Goal: Transaction & Acquisition: Purchase product/service

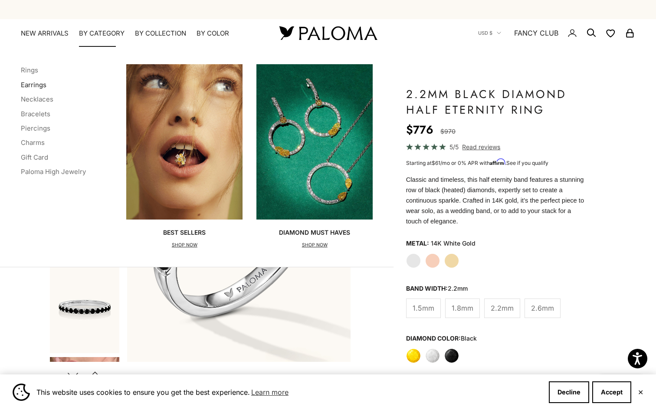
click at [31, 85] on link "Earrings" at bounding box center [34, 85] width 26 height 8
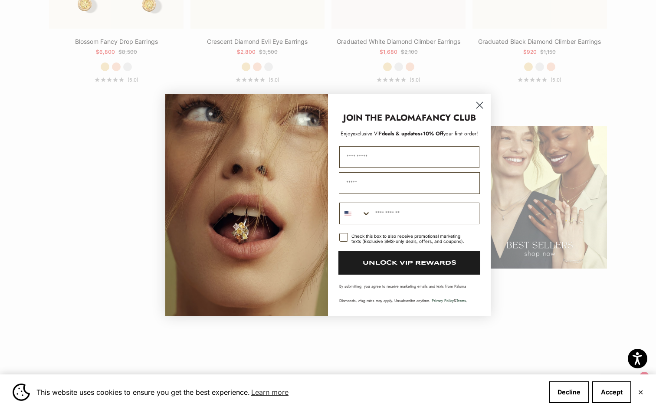
scroll to position [1139, 0]
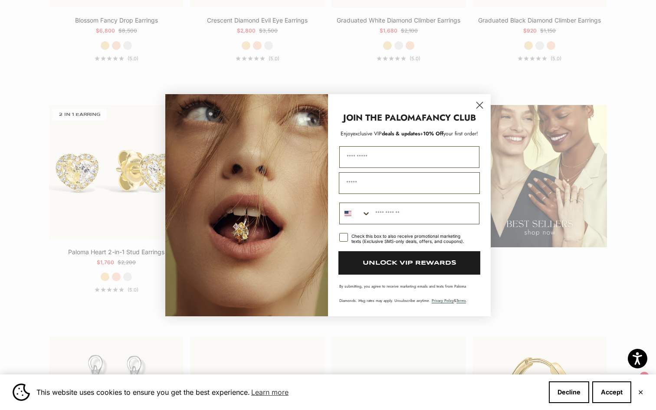
click at [477, 105] on circle "Close dialog" at bounding box center [479, 105] width 14 height 14
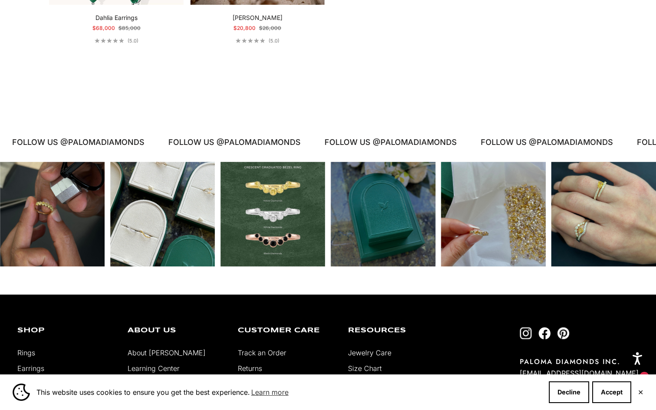
scroll to position [2076, 0]
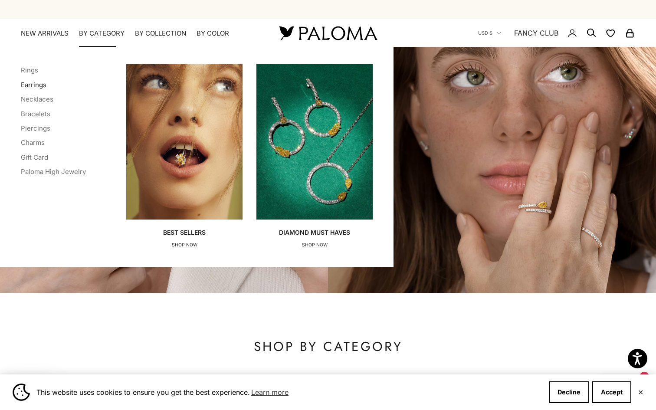
click at [36, 85] on link "Earrings" at bounding box center [34, 85] width 26 height 8
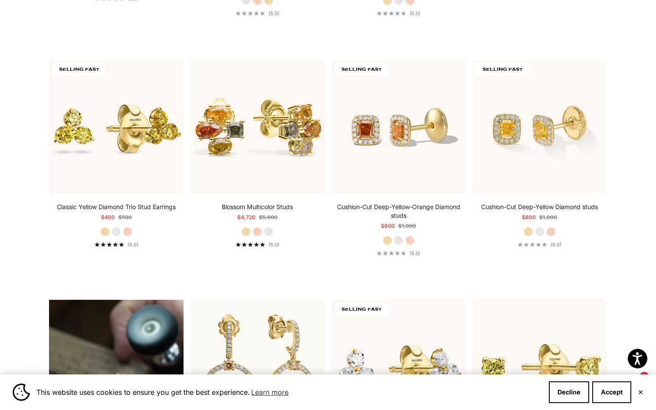
scroll to position [482, 0]
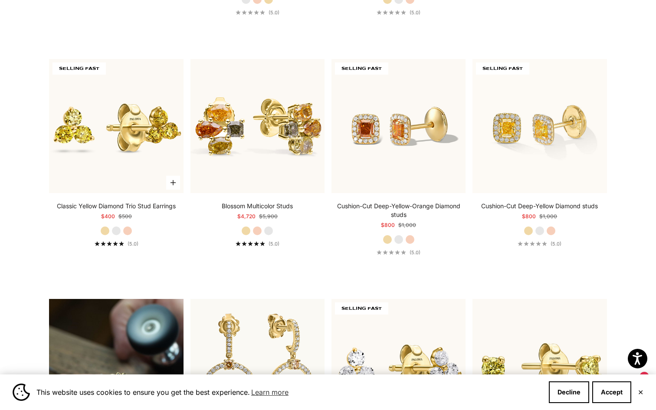
click at [116, 231] on label "White Gold" at bounding box center [116, 231] width 10 height 10
click at [128, 232] on label "Rose Gold" at bounding box center [128, 231] width 10 height 10
click at [94, 232] on div "Classic Yellow Diamond Trio Stud Earrings Starting at $400 Regular price $500 Y…" at bounding box center [116, 224] width 134 height 45
click at [103, 232] on label "Yellow Gold" at bounding box center [105, 231] width 10 height 10
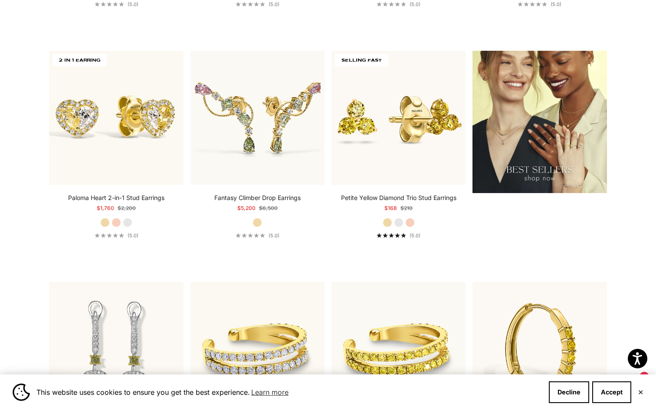
scroll to position [1176, 0]
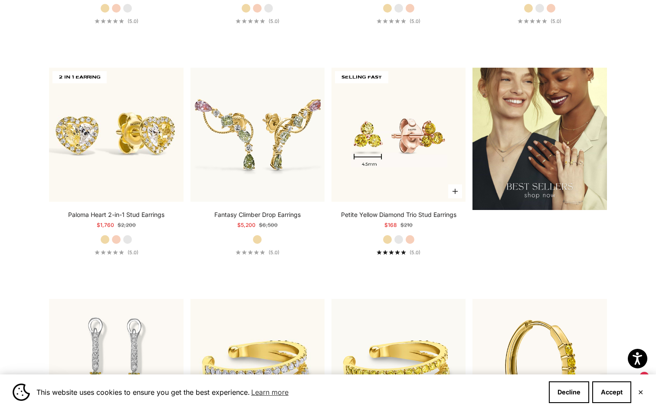
click at [408, 170] on img at bounding box center [398, 135] width 134 height 134
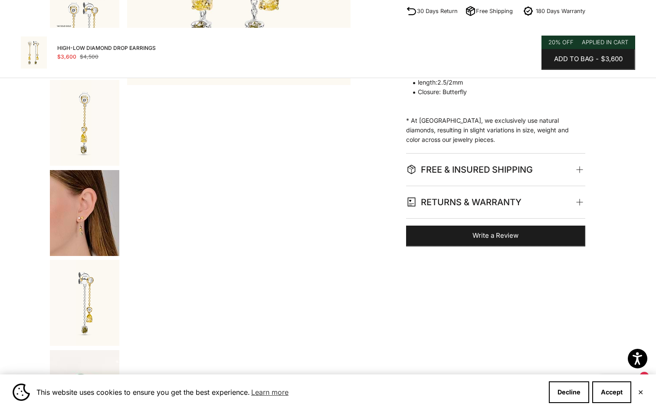
scroll to position [278, 0]
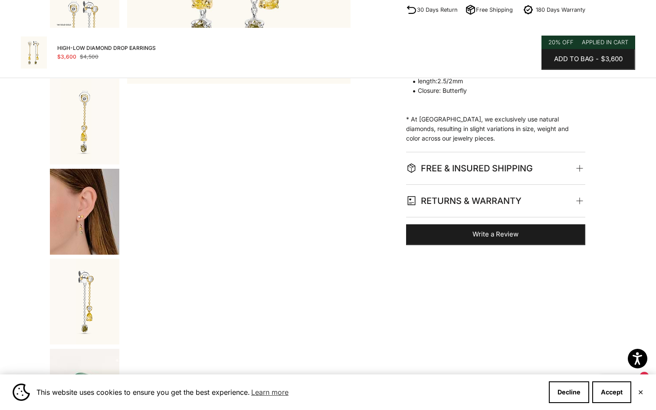
click at [88, 214] on img "Go to item 5" at bounding box center [84, 212] width 69 height 86
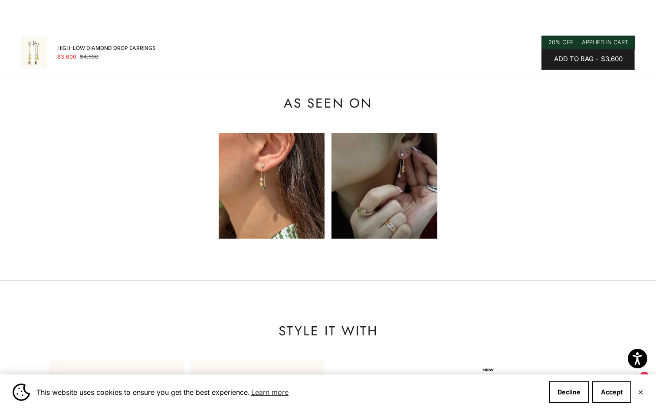
scroll to position [1141, 0]
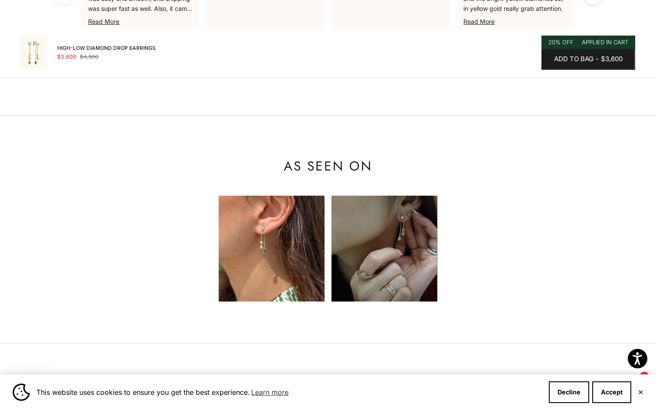
click at [255, 218] on img at bounding box center [272, 249] width 106 height 106
click at [395, 230] on img at bounding box center [384, 249] width 106 height 106
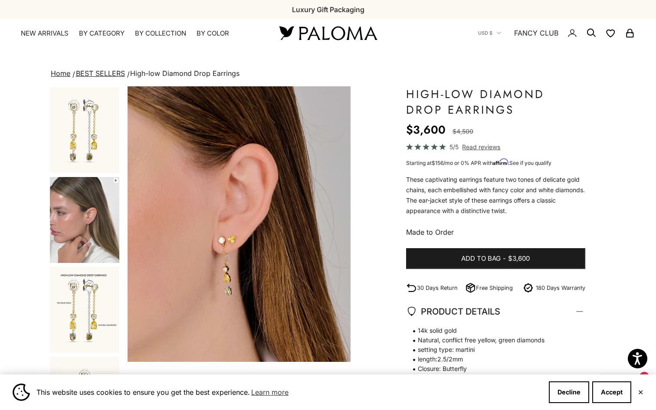
scroll to position [0, 0]
click at [94, 136] on img "Go to item 1" at bounding box center [84, 129] width 69 height 85
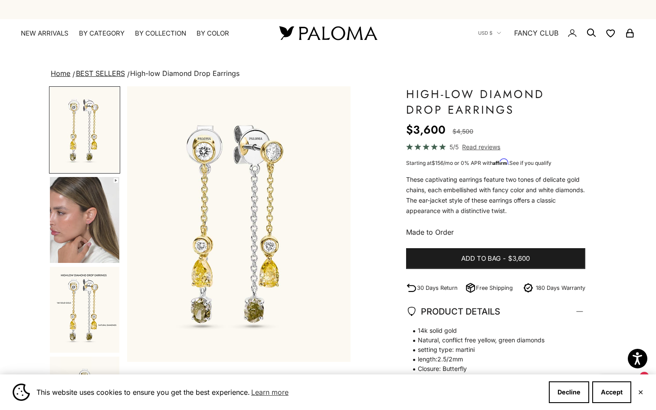
click at [90, 216] on img "Go to item 2" at bounding box center [84, 220] width 69 height 86
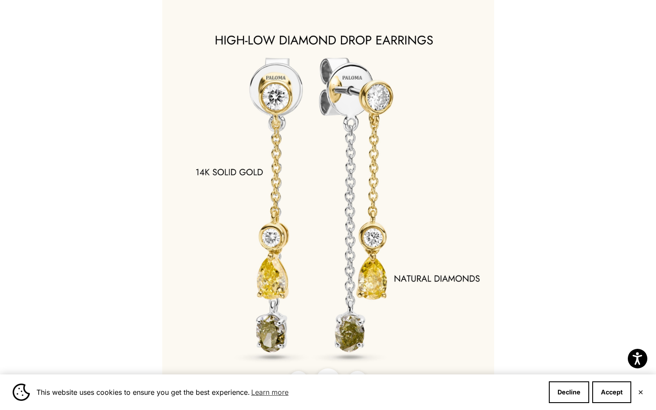
click at [397, 223] on img at bounding box center [328, 205] width 332 height 410
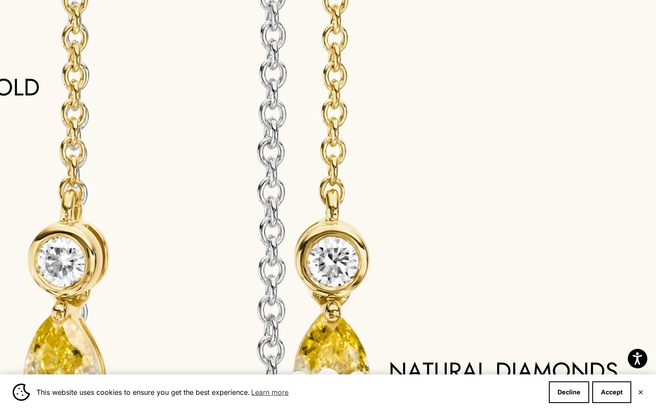
click at [424, 202] on img at bounding box center [213, 174] width 885 height 1093
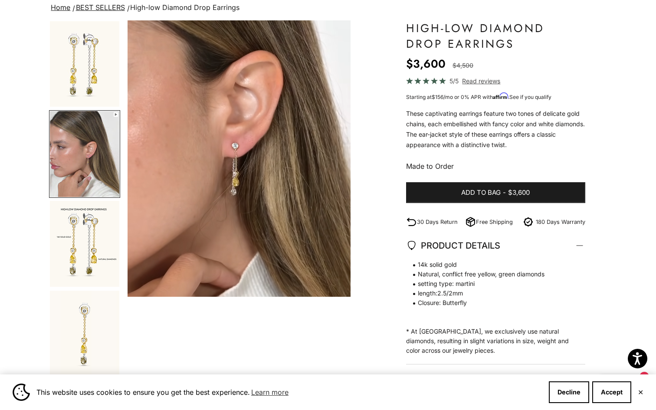
scroll to position [46, 0]
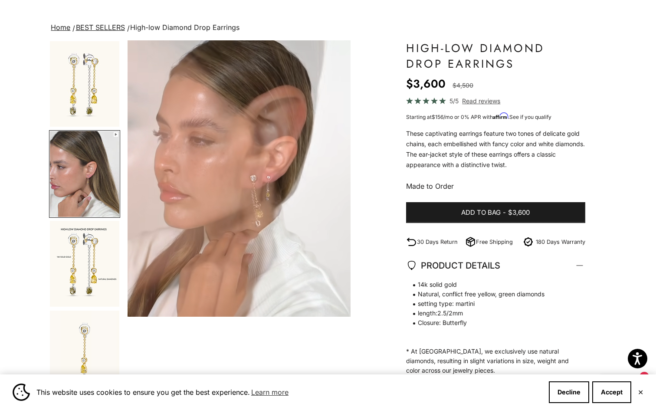
click at [483, 98] on span "Read reviews" at bounding box center [481, 101] width 38 height 10
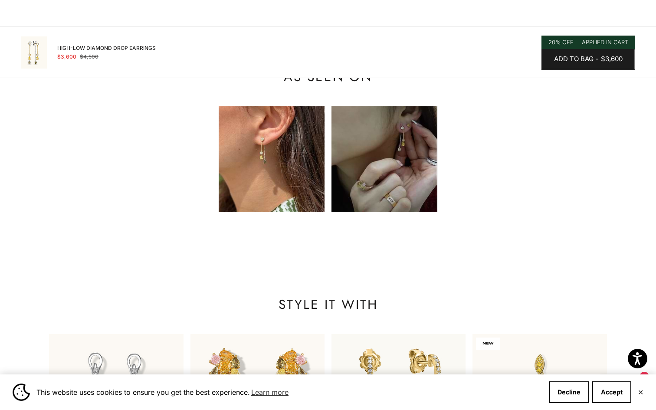
scroll to position [1234, 0]
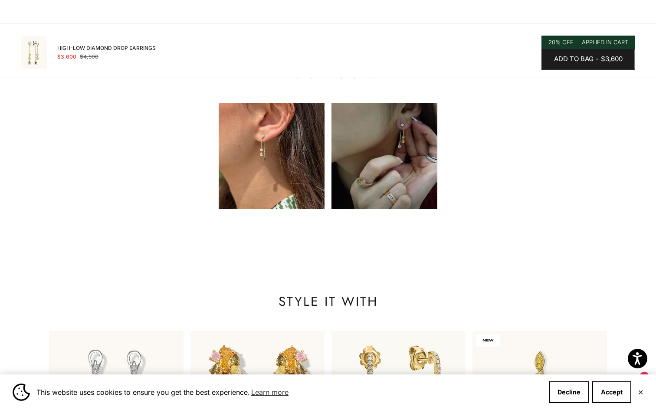
click at [263, 146] on img at bounding box center [272, 156] width 106 height 106
click at [396, 160] on img at bounding box center [384, 156] width 106 height 106
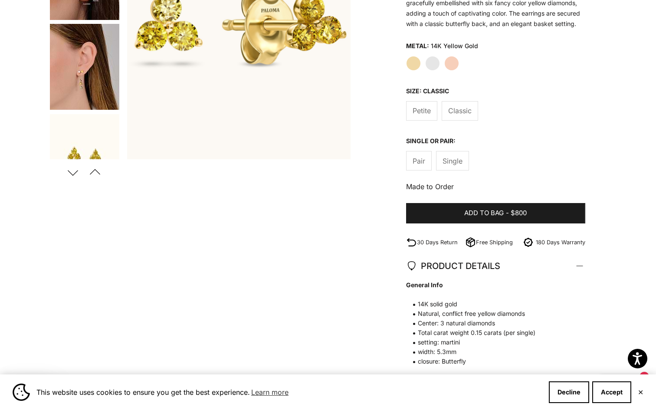
scroll to position [147, 0]
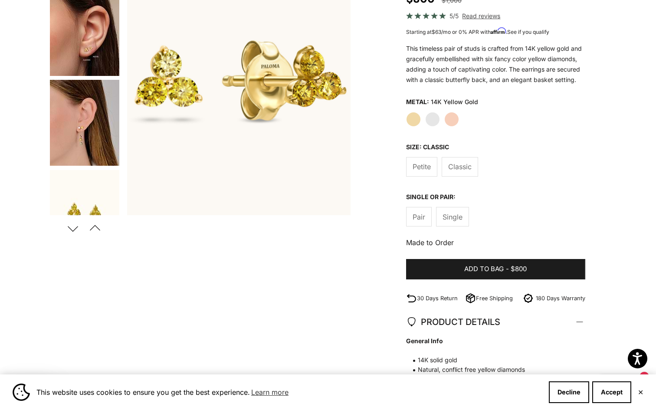
click at [78, 134] on img "Go to item 6" at bounding box center [84, 123] width 69 height 86
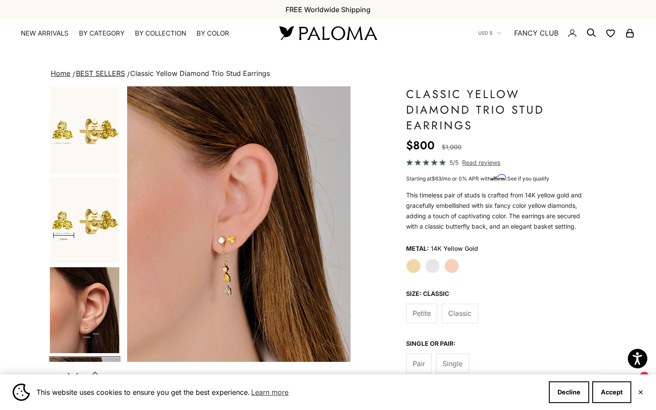
scroll to position [0, 0]
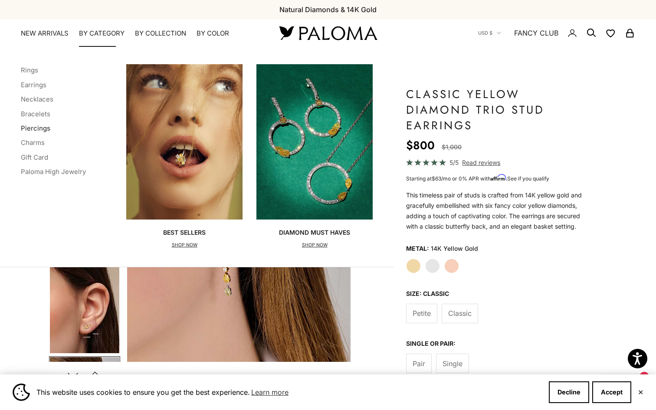
click at [44, 127] on link "Piercings" at bounding box center [35, 128] width 29 height 8
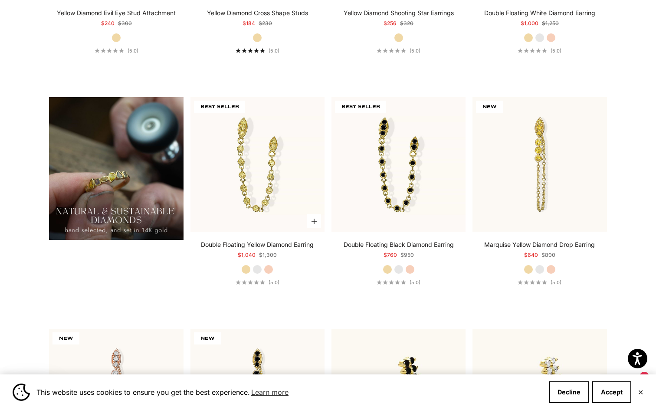
scroll to position [681, 0]
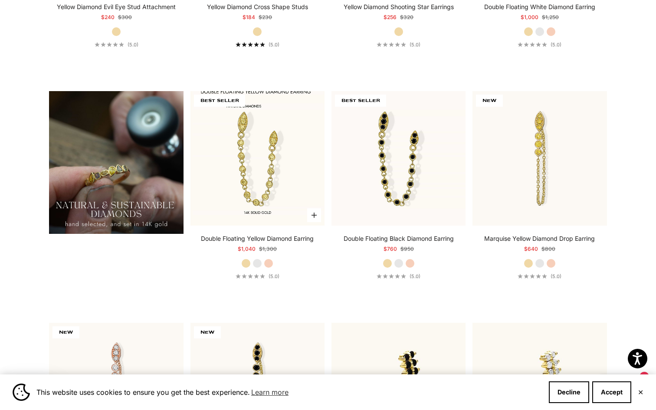
click at [261, 181] on img at bounding box center [257, 158] width 134 height 134
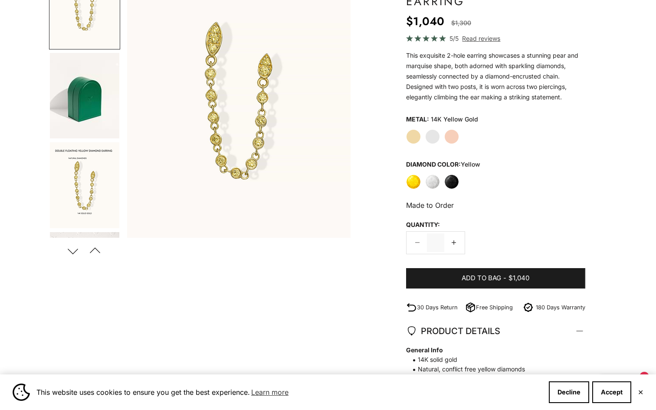
scroll to position [130, 0]
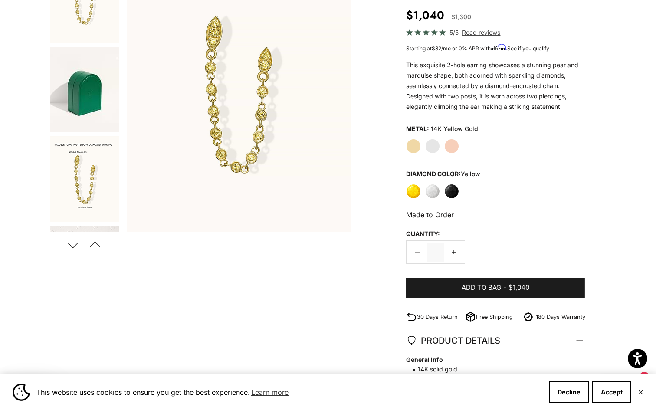
click at [95, 245] on button "Previous" at bounding box center [95, 245] width 20 height 20
click at [92, 196] on img "Go to item 5" at bounding box center [84, 179] width 69 height 86
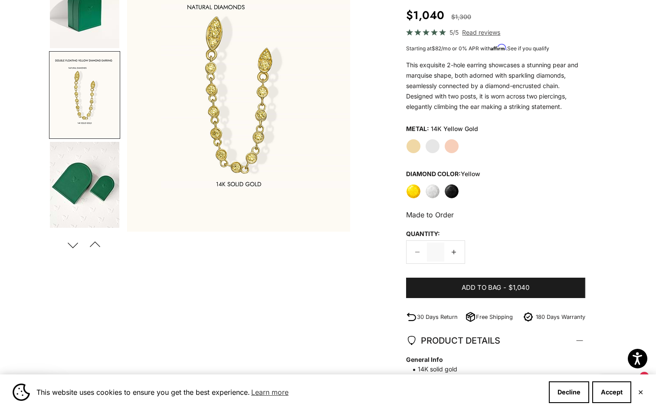
click at [92, 196] on img "Go to item 8" at bounding box center [84, 185] width 69 height 86
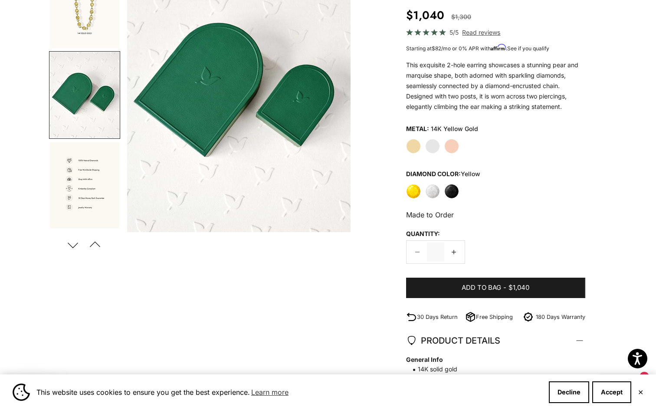
click at [92, 196] on img "Go to item 9" at bounding box center [84, 185] width 69 height 86
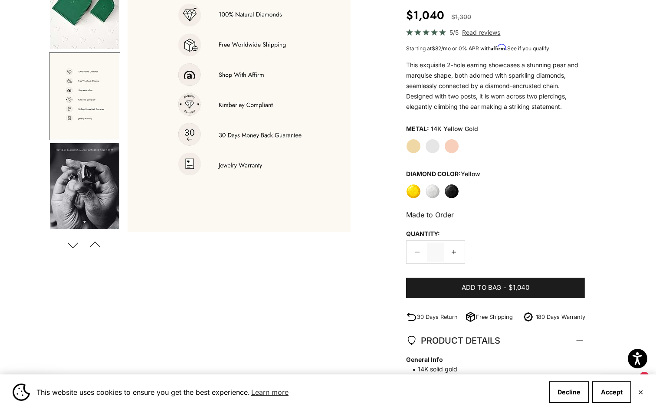
click at [92, 196] on img "Go to item 10" at bounding box center [84, 186] width 69 height 86
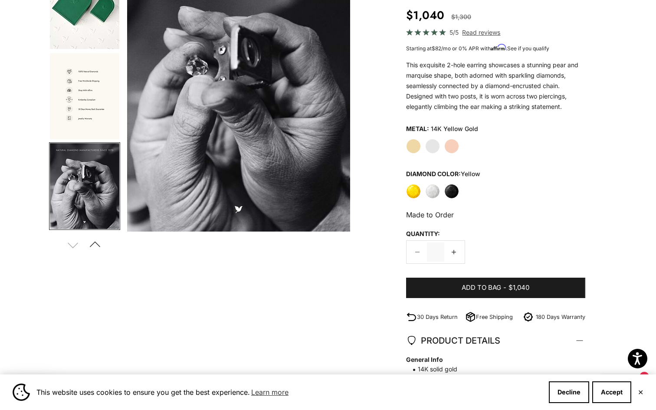
click at [429, 196] on label "White" at bounding box center [432, 191] width 15 height 15
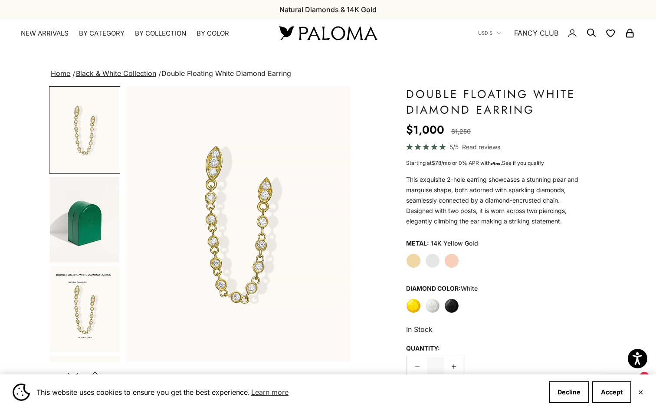
click at [92, 301] on img "Go to item 7" at bounding box center [84, 309] width 69 height 86
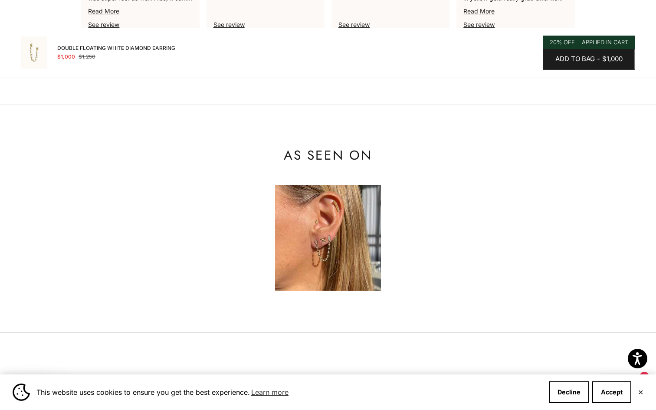
scroll to position [887, 0]
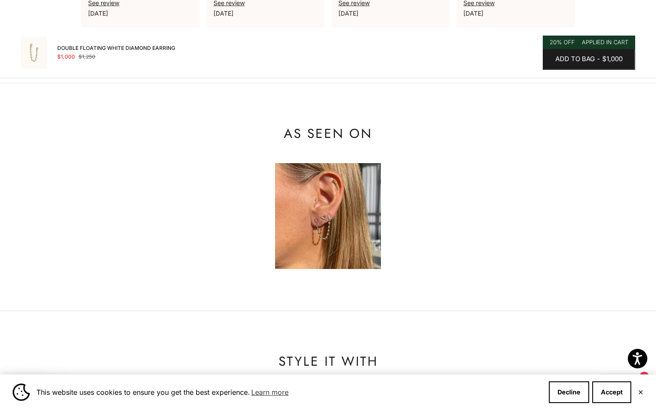
click at [324, 191] on img at bounding box center [328, 216] width 106 height 106
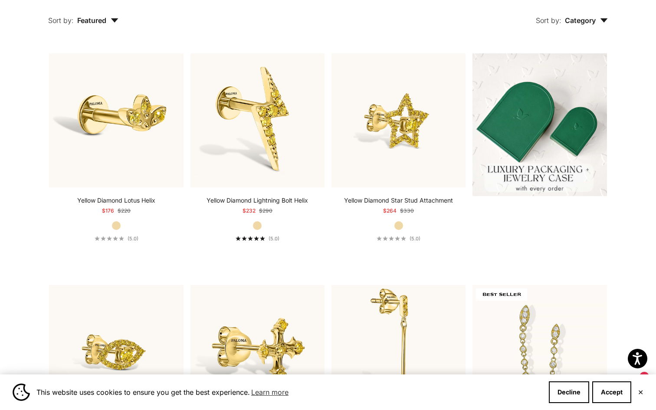
scroll to position [180, 0]
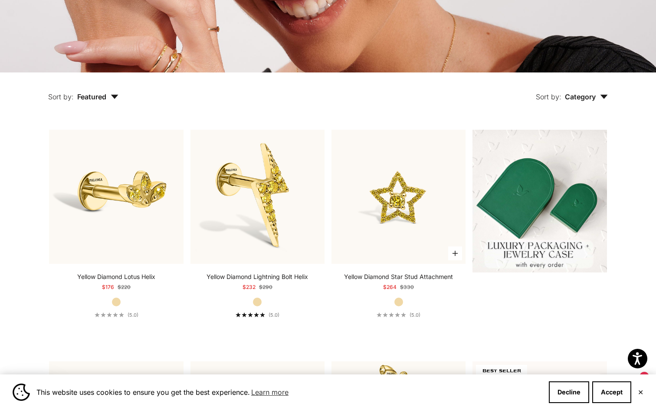
click at [397, 221] on img at bounding box center [398, 197] width 134 height 134
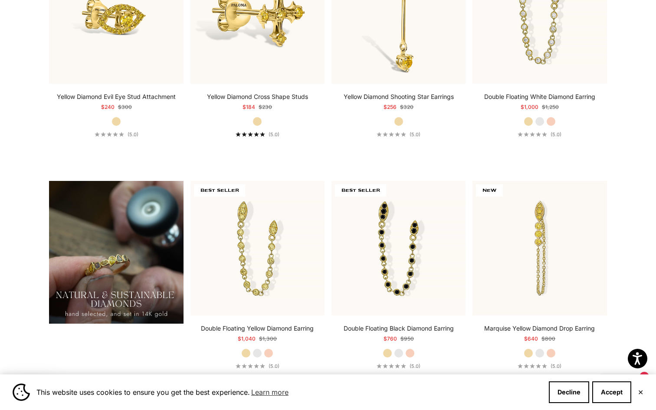
scroll to position [582, 0]
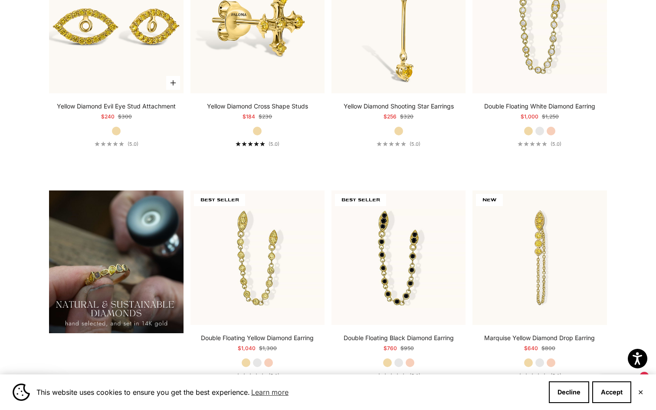
click at [119, 58] on img at bounding box center [116, 26] width 134 height 134
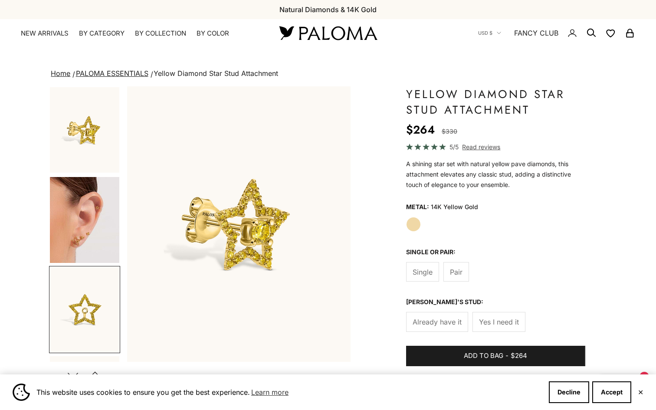
scroll to position [0, 467]
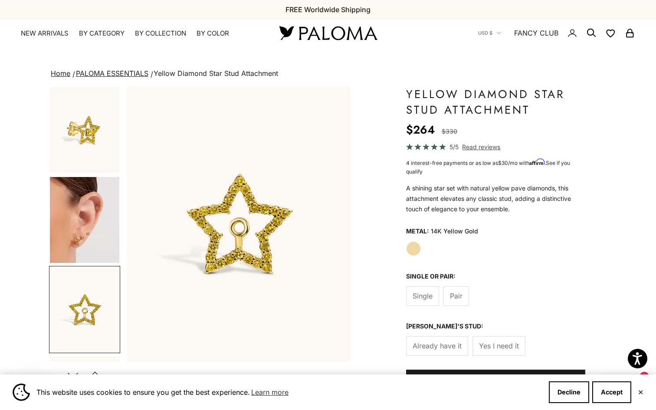
click at [85, 210] on img "Go to item 2" at bounding box center [84, 220] width 69 height 86
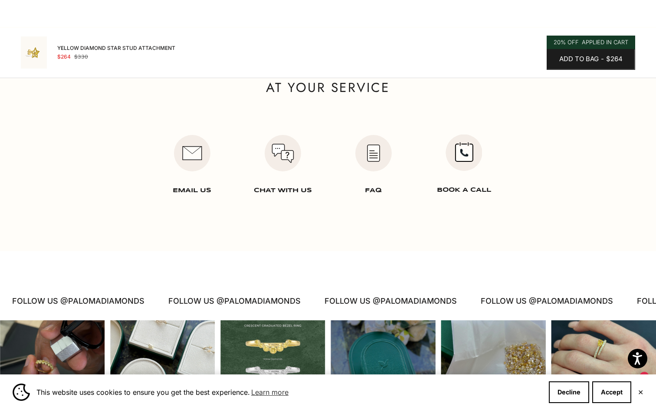
scroll to position [1237, 0]
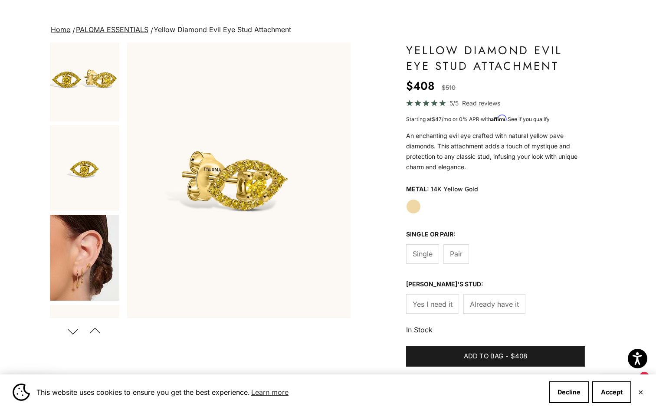
scroll to position [44, 0]
